Goal: Check status: Check status

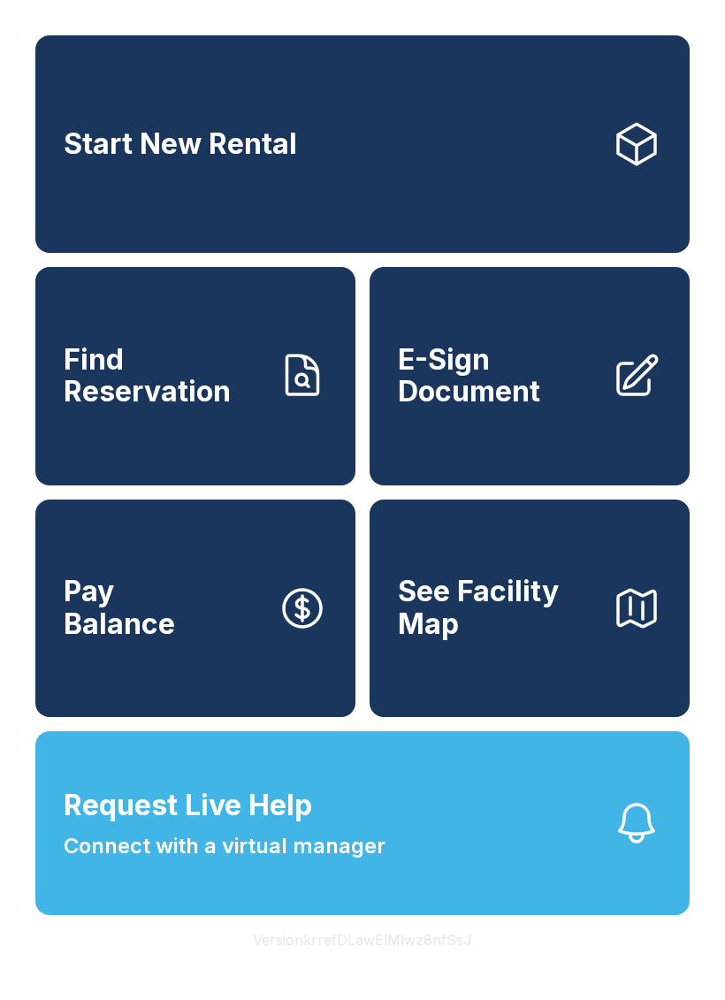
click at [256, 409] on span "Find Reservation" at bounding box center [164, 376] width 200 height 65
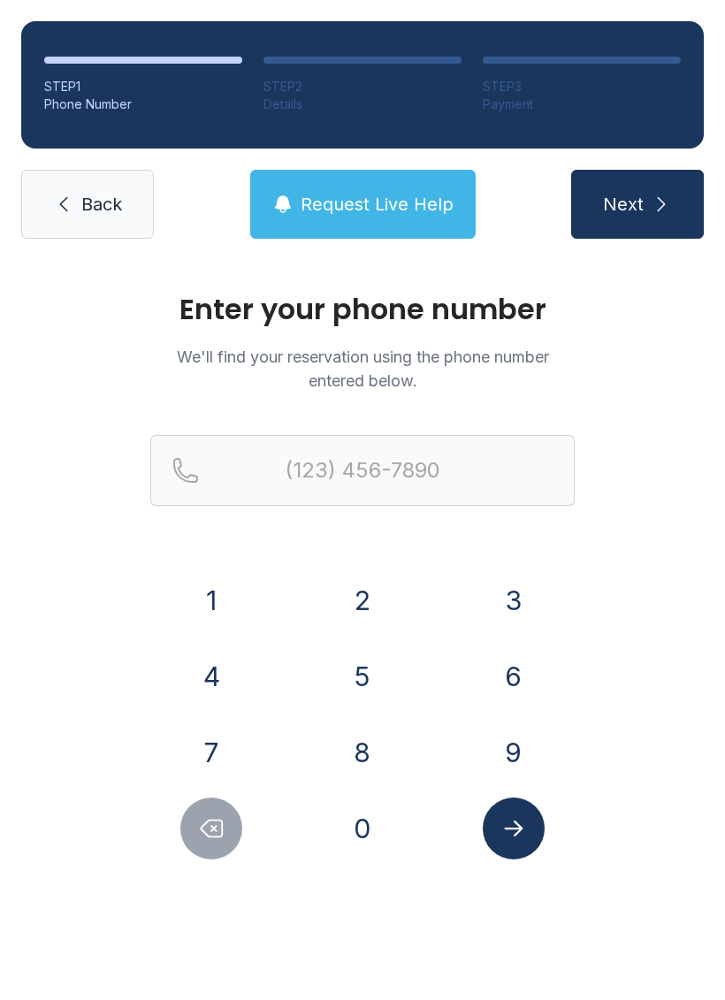
click at [490, 662] on button "6" at bounding box center [514, 676] width 62 height 62
click at [380, 819] on button "0" at bounding box center [363, 829] width 62 height 62
click at [210, 592] on button "1" at bounding box center [211, 600] width 62 height 62
click at [509, 591] on button "3" at bounding box center [514, 600] width 62 height 62
click at [370, 870] on div "Enter your phone number We'll find your reservation using the phone number ente…" at bounding box center [362, 595] width 725 height 670
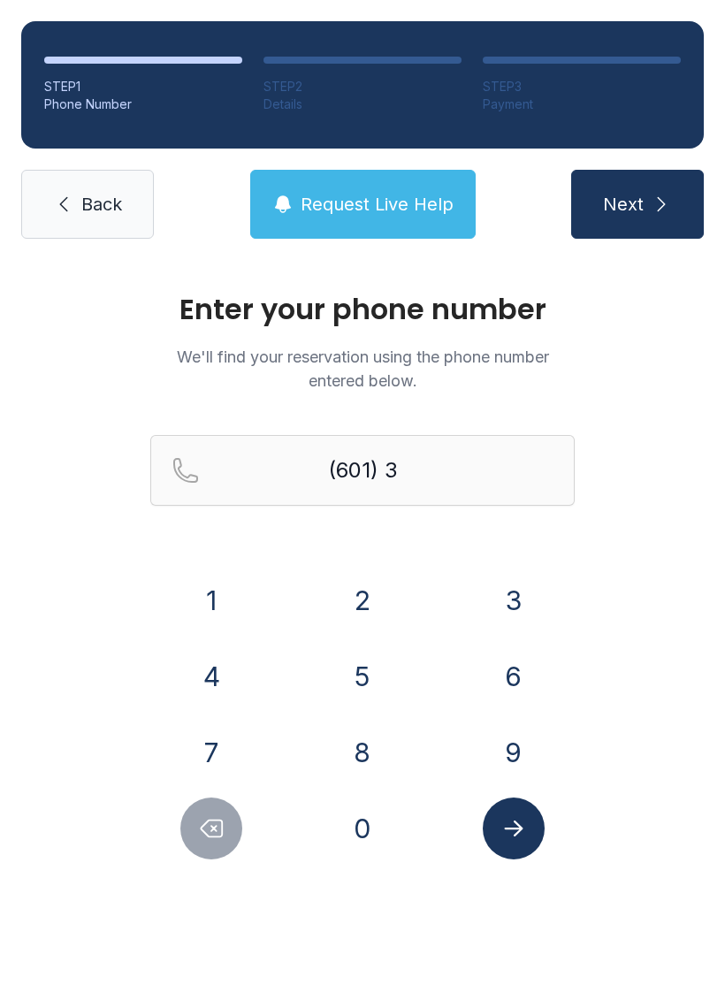
click at [520, 595] on button "3" at bounding box center [514, 600] width 62 height 62
click at [216, 824] on icon "Delete number" at bounding box center [211, 828] width 27 height 27
click at [367, 831] on button "0" at bounding box center [363, 829] width 62 height 62
click at [531, 574] on button "3" at bounding box center [514, 600] width 62 height 62
click at [512, 757] on button "9" at bounding box center [514, 753] width 62 height 62
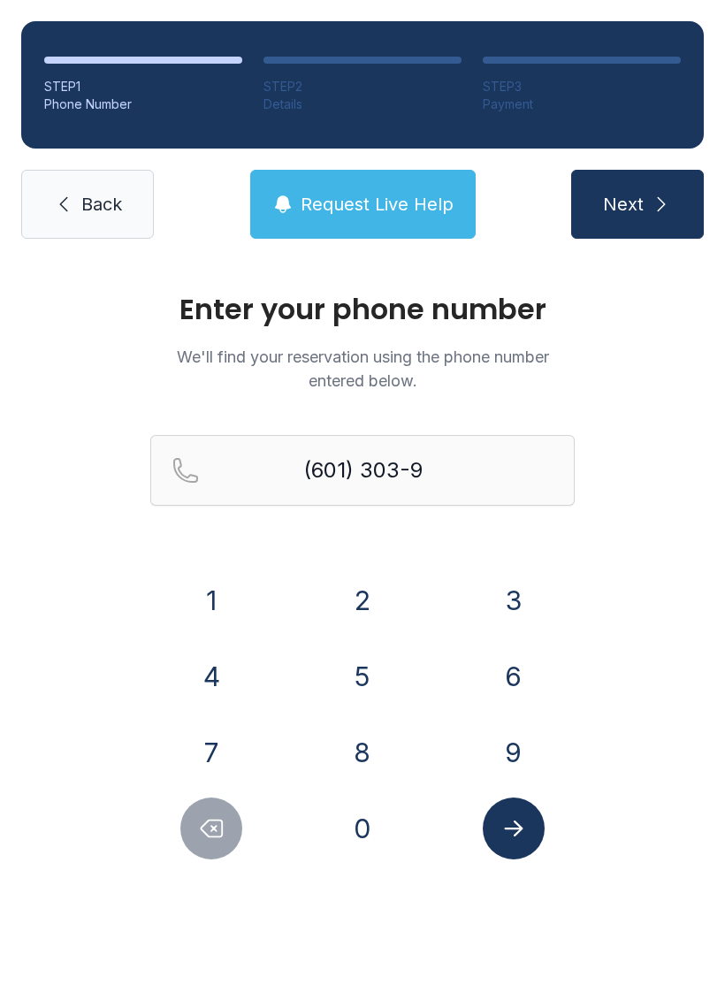
click at [516, 673] on button "6" at bounding box center [514, 676] width 62 height 62
click at [210, 576] on button "1" at bounding box center [211, 600] width 62 height 62
click at [372, 576] on button "2" at bounding box center [363, 600] width 62 height 62
type input "[PHONE_NUMBER]"
click at [523, 842] on button "Submit lookup form" at bounding box center [514, 829] width 62 height 62
